Goal: Task Accomplishment & Management: Manage account settings

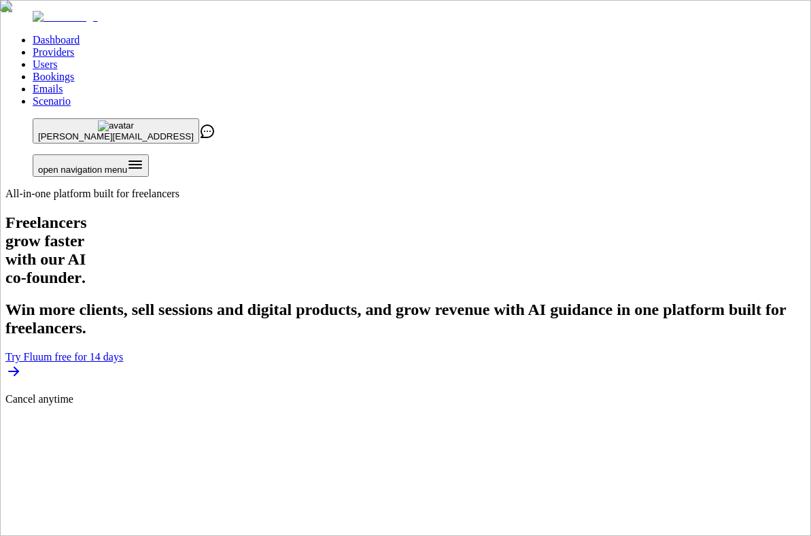
click at [358, 34] on ul "Dashboard Providers Users Bookings Emails Scenario" at bounding box center [405, 70] width 801 height 73
click at [57, 58] on link "Users" at bounding box center [45, 64] width 24 height 12
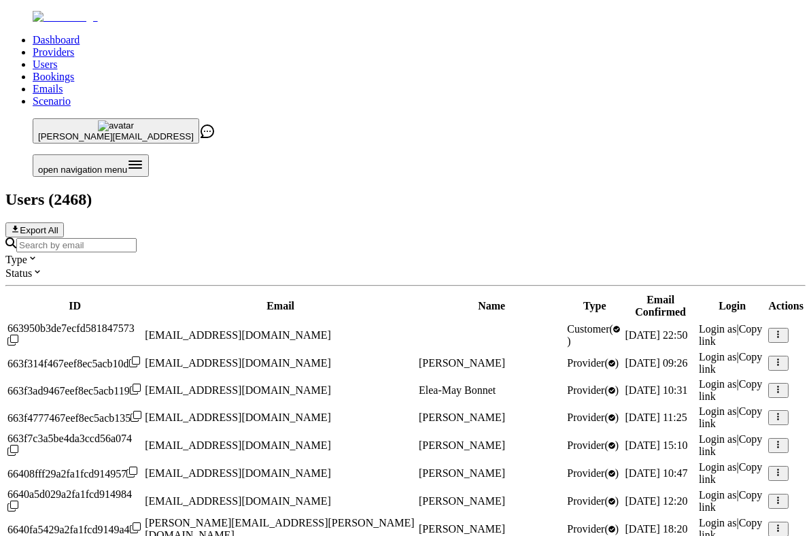
click at [137, 238] on input "Search by email" at bounding box center [76, 245] width 120 height 14
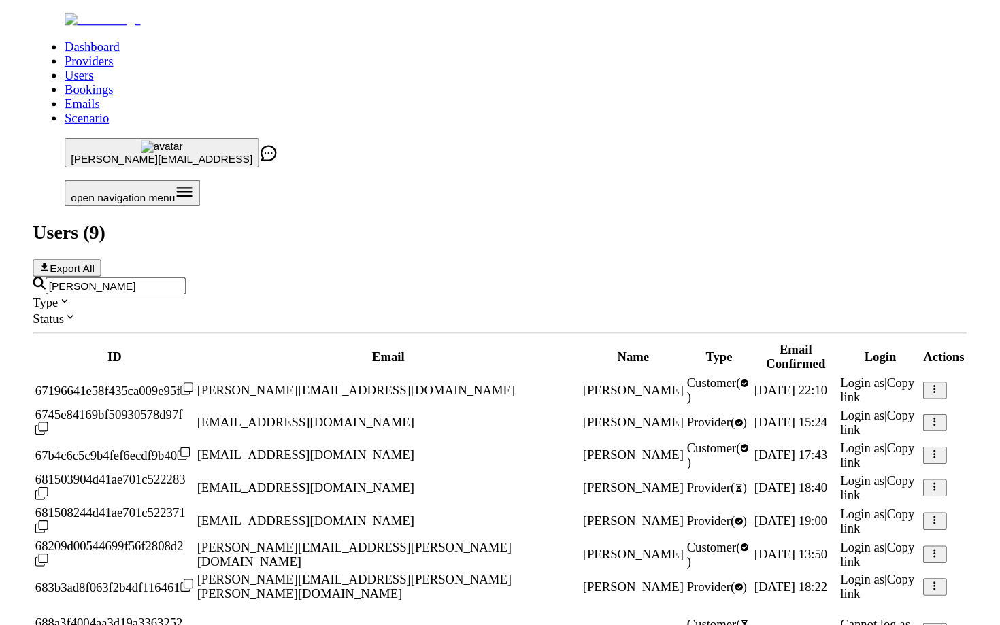
scroll to position [74, 0]
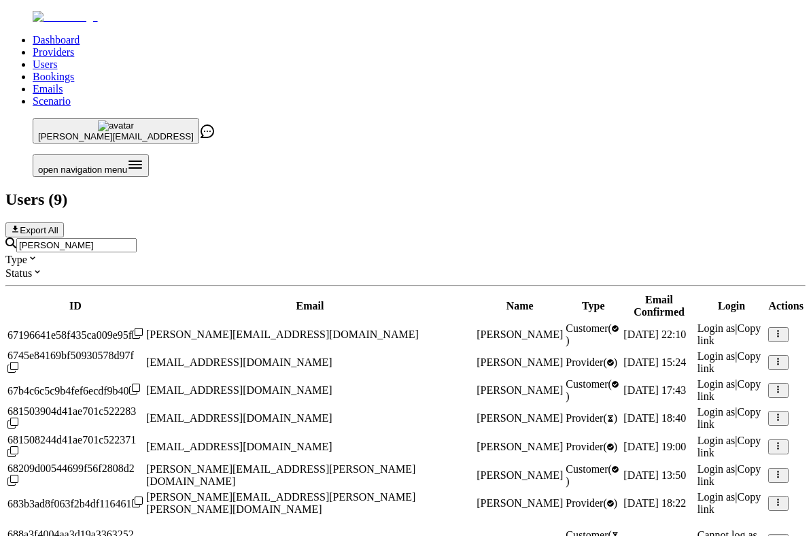
click at [698, 406] on span "Login as" at bounding box center [717, 412] width 38 height 12
click at [698, 435] on span "Login as" at bounding box center [717, 441] width 38 height 12
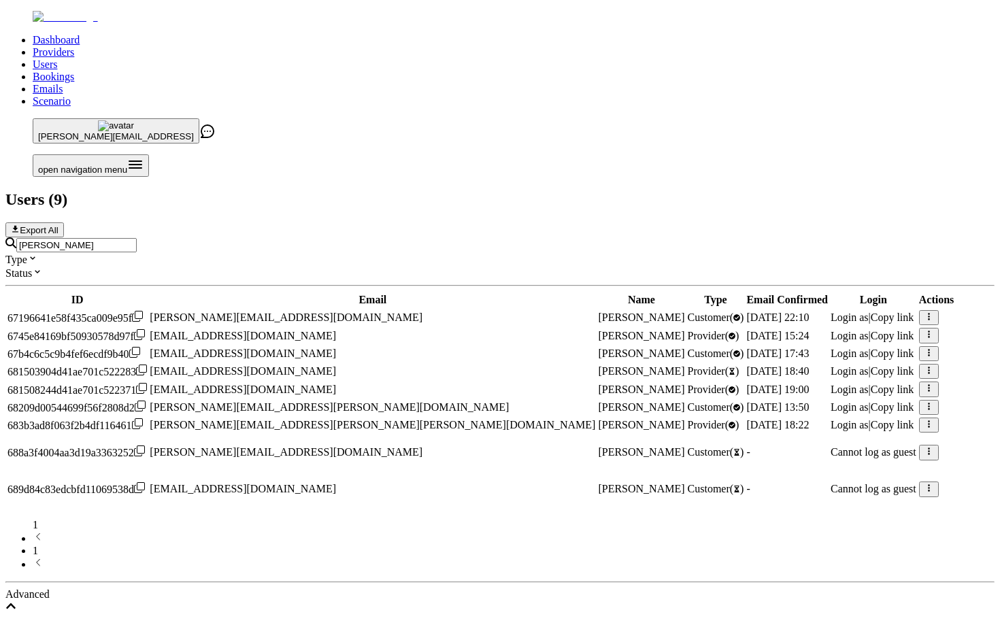
scroll to position [48, 0]
click at [137, 238] on input "[PERSON_NAME]" at bounding box center [76, 245] width 120 height 14
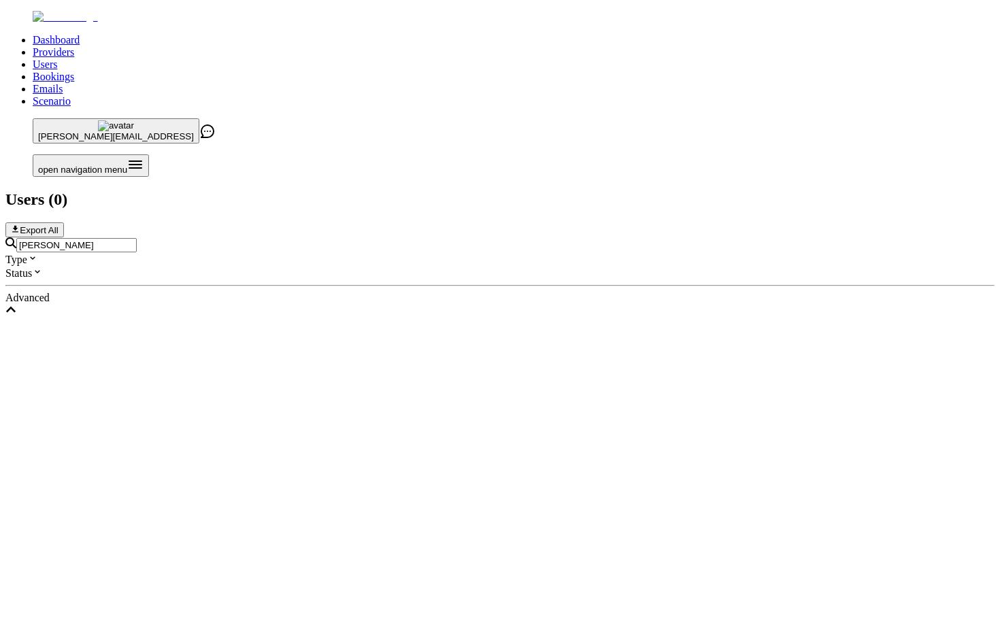
scroll to position [0, 0]
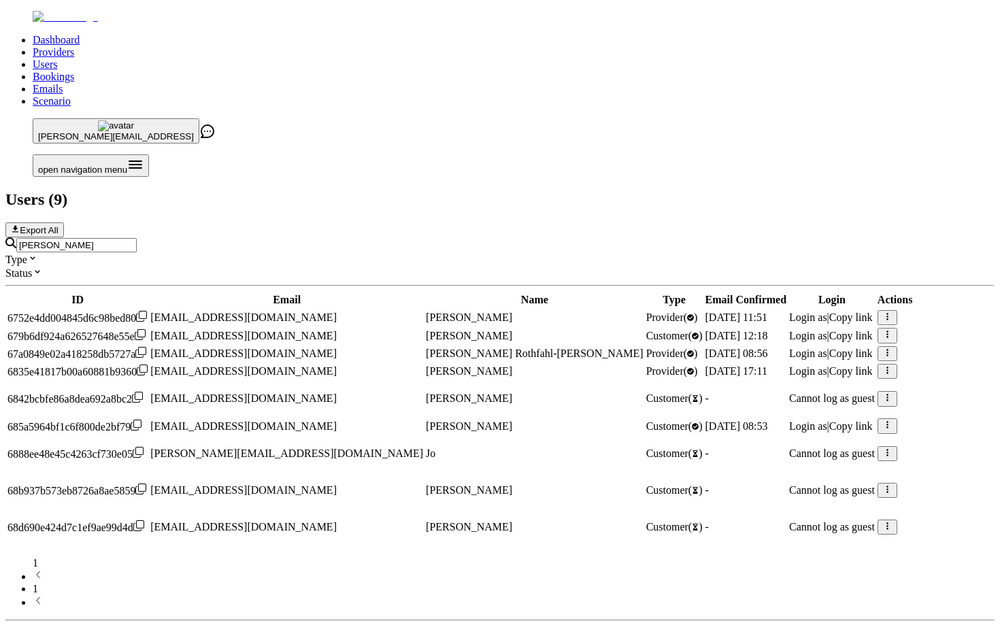
type input "[PERSON_NAME]"
click at [789, 365] on span "Login as" at bounding box center [808, 371] width 38 height 12
